Goal: Task Accomplishment & Management: Manage account settings

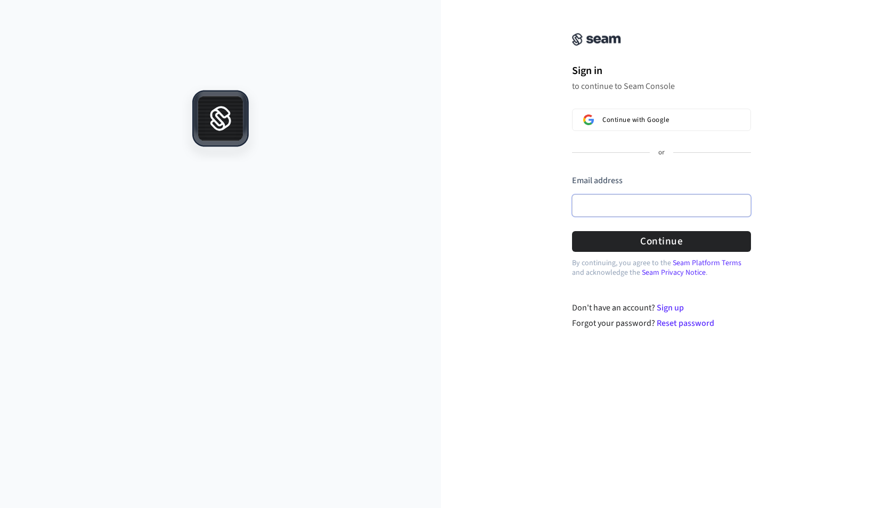
click at [598, 207] on input "Email address" at bounding box center [661, 206] width 179 height 22
click at [653, 238] on button "Continue" at bounding box center [661, 241] width 179 height 21
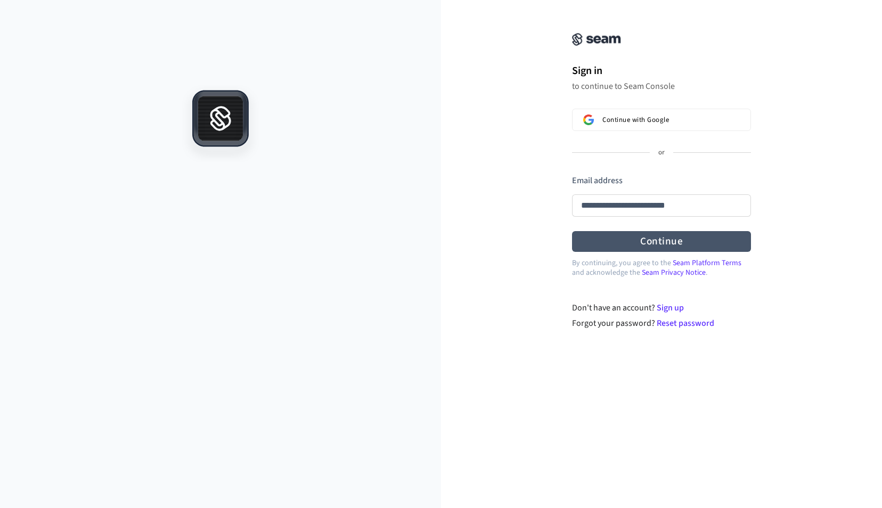
type input "**********"
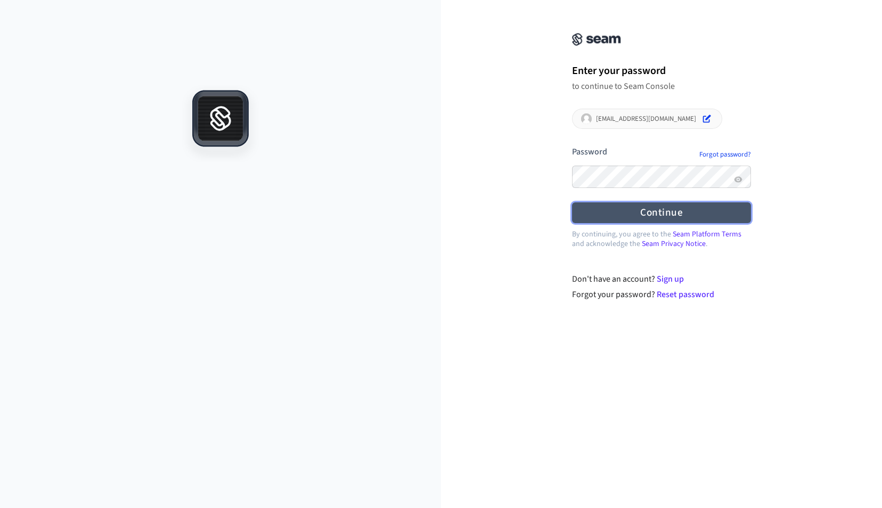
click at [666, 204] on button "Continue" at bounding box center [661, 212] width 179 height 21
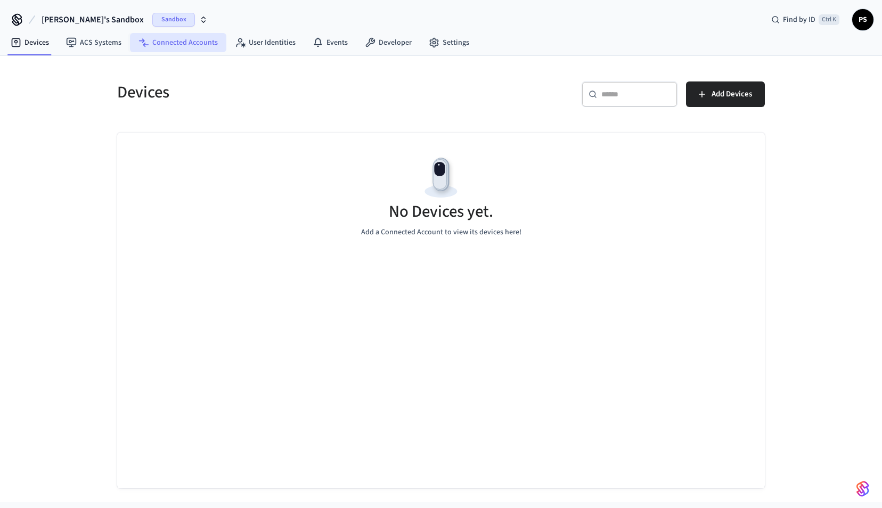
click at [192, 45] on link "Connected Accounts" at bounding box center [178, 42] width 96 height 19
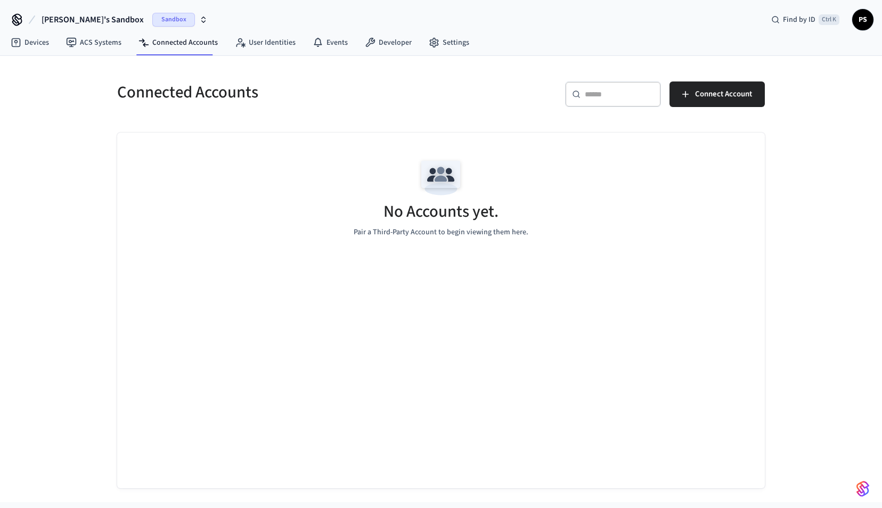
click at [152, 19] on span "Sandbox" at bounding box center [173, 20] width 43 height 14
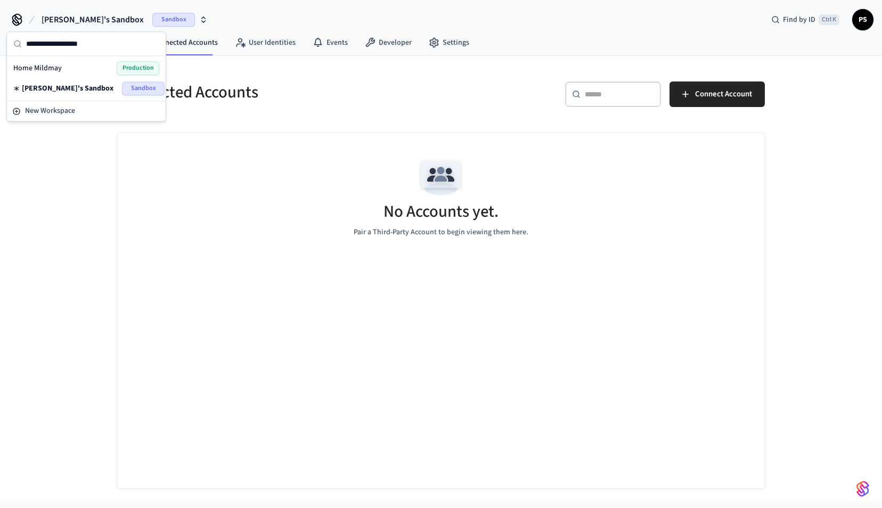
click at [51, 64] on span "Home Mildmay" at bounding box center [37, 68] width 48 height 11
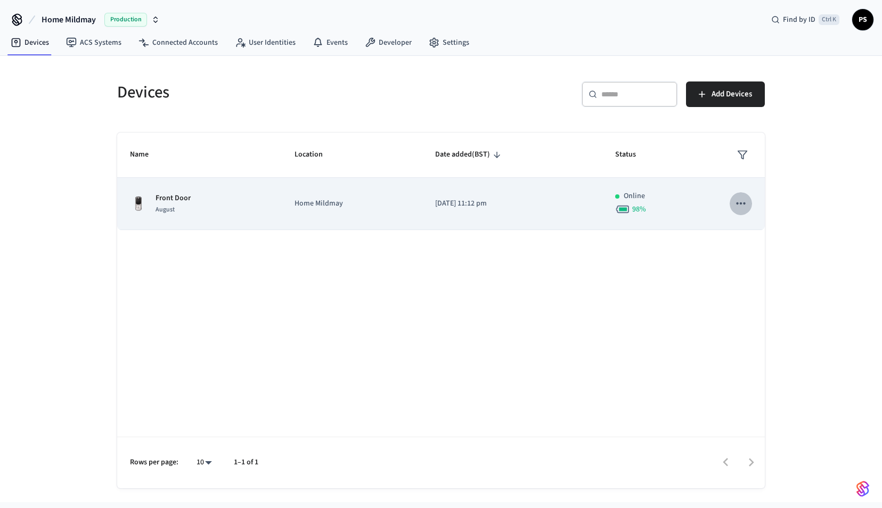
click at [741, 201] on icon "sticky table" at bounding box center [741, 204] width 14 height 14
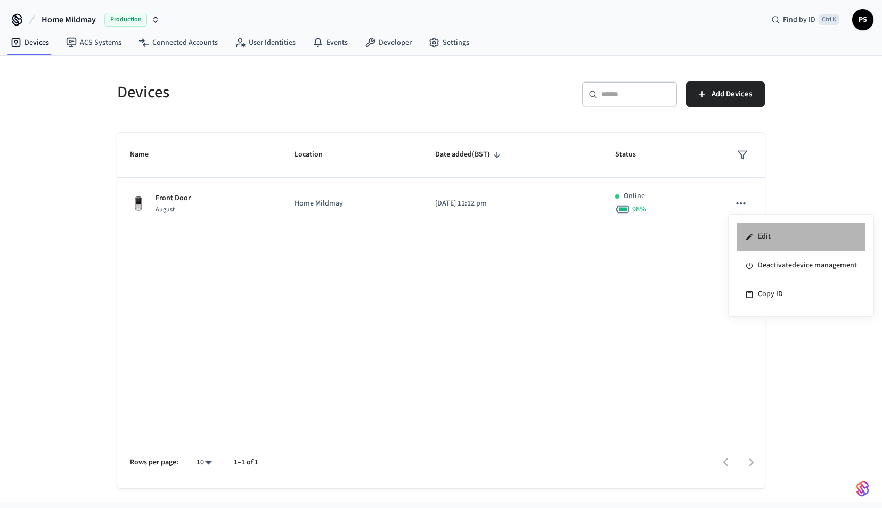
click at [761, 234] on li "Edit" at bounding box center [801, 237] width 129 height 29
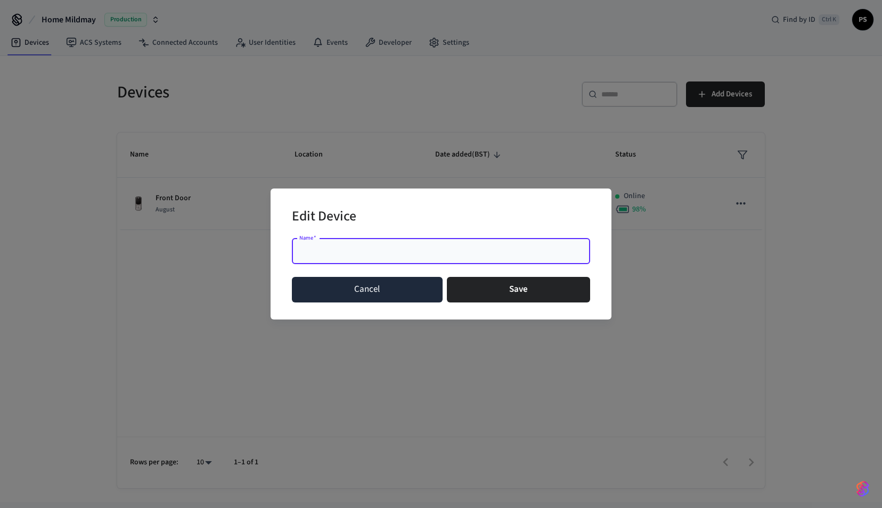
click at [368, 289] on button "Cancel" at bounding box center [367, 290] width 151 height 26
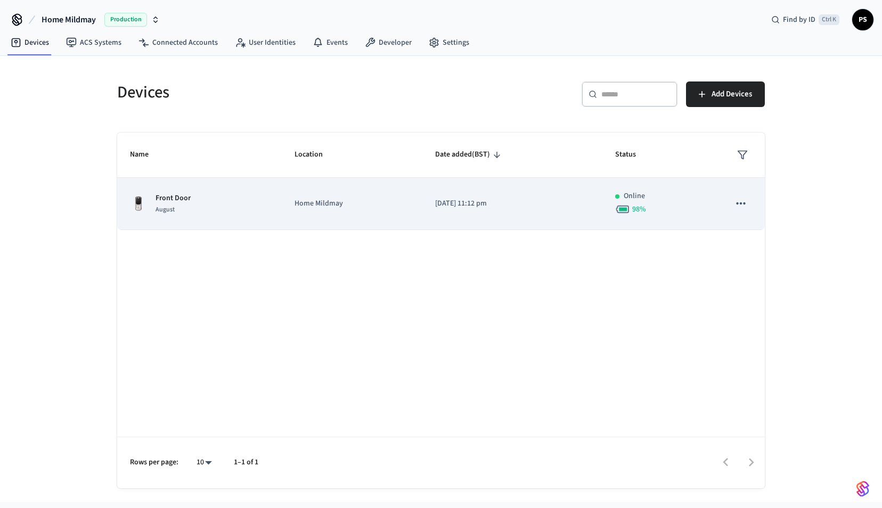
click at [168, 198] on p "Front Door" at bounding box center [173, 198] width 35 height 11
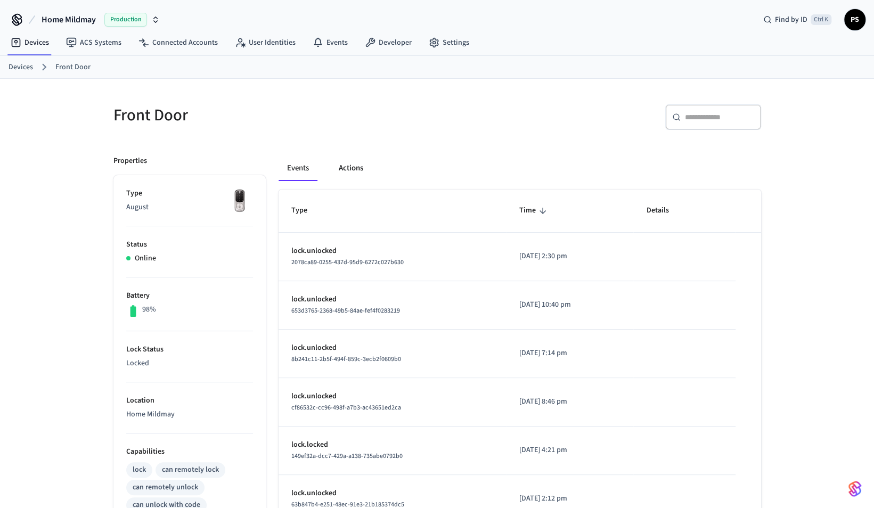
click at [352, 164] on button "Actions" at bounding box center [351, 169] width 42 height 26
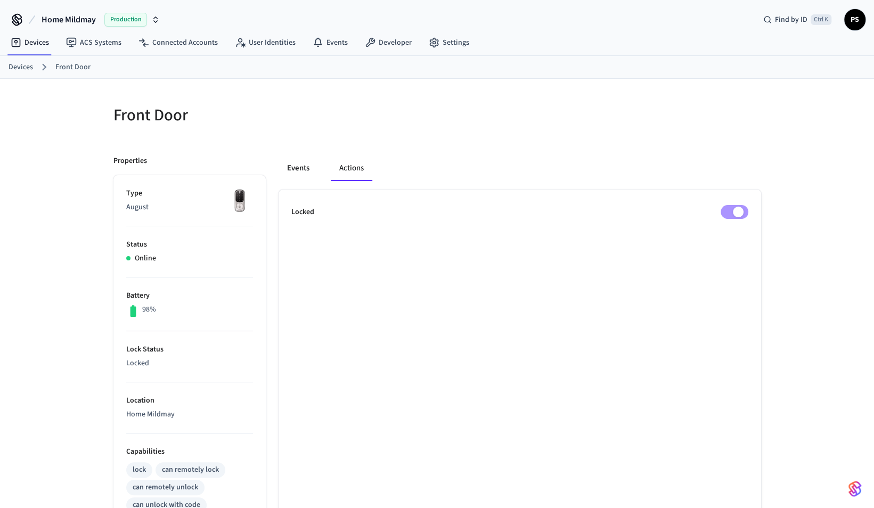
click at [299, 167] on button "Events" at bounding box center [298, 169] width 39 height 26
